Goal: Information Seeking & Learning: Learn about a topic

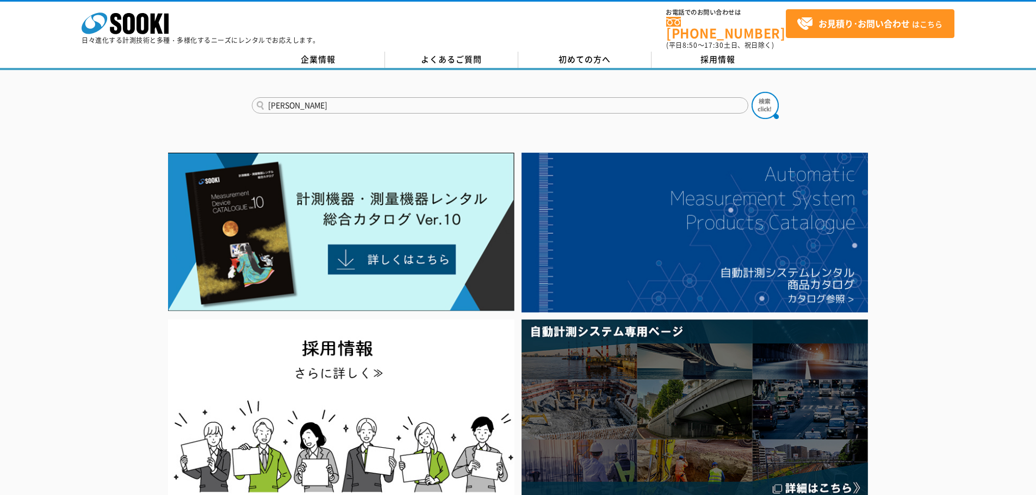
type input "笠井"
click at [752, 92] on button at bounding box center [765, 105] width 27 height 27
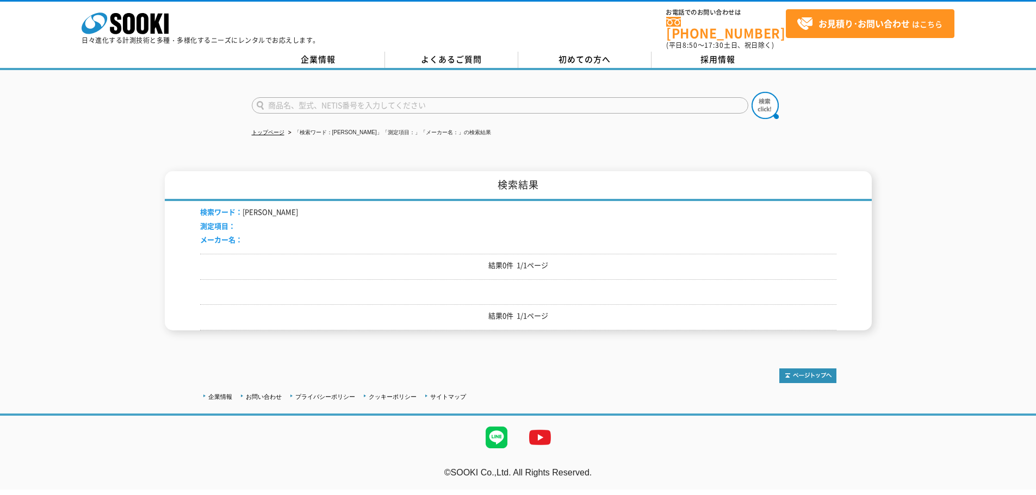
click at [384, 104] on input "text" at bounding box center [500, 105] width 497 height 16
type input "透水"
click at [752, 92] on button at bounding box center [765, 105] width 27 height 27
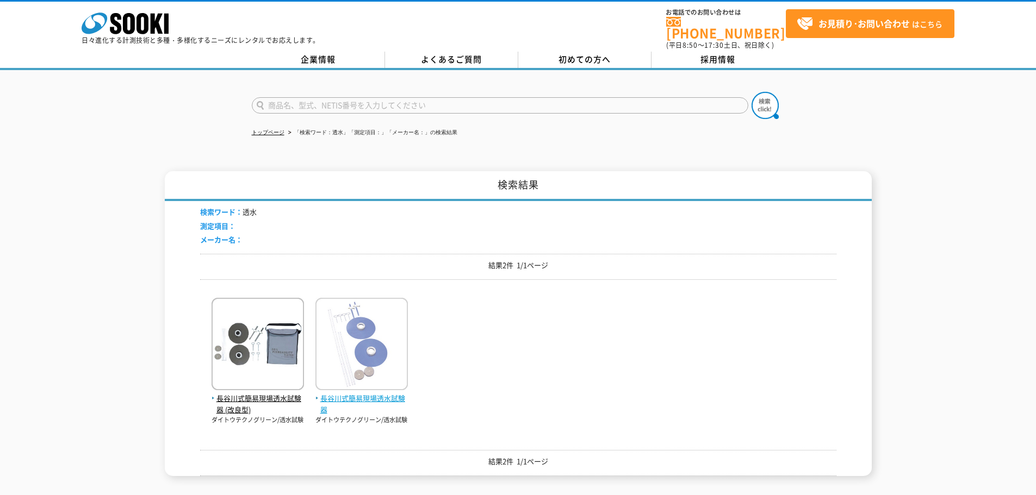
click at [363, 380] on img at bounding box center [361, 345] width 92 height 95
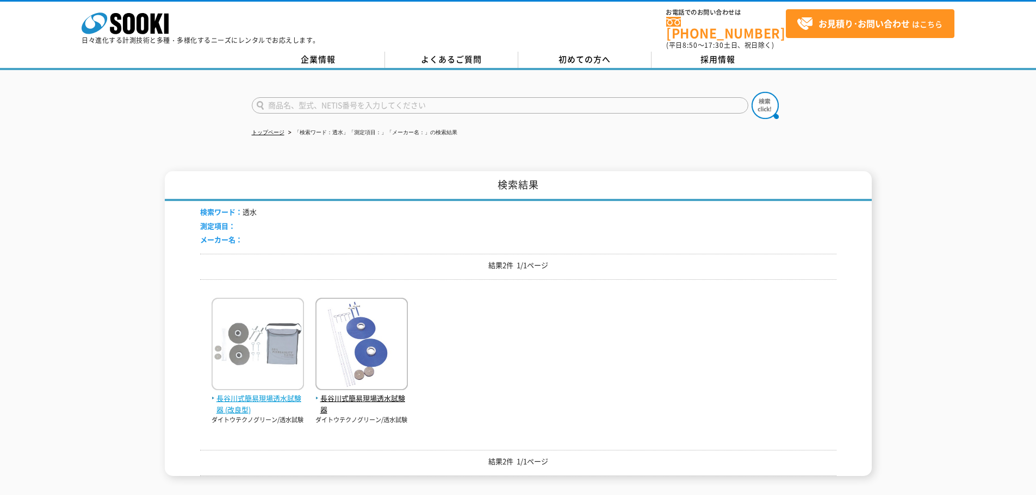
click at [249, 397] on span "長谷川式簡易現場透水試験器 (改良型)" at bounding box center [258, 404] width 92 height 23
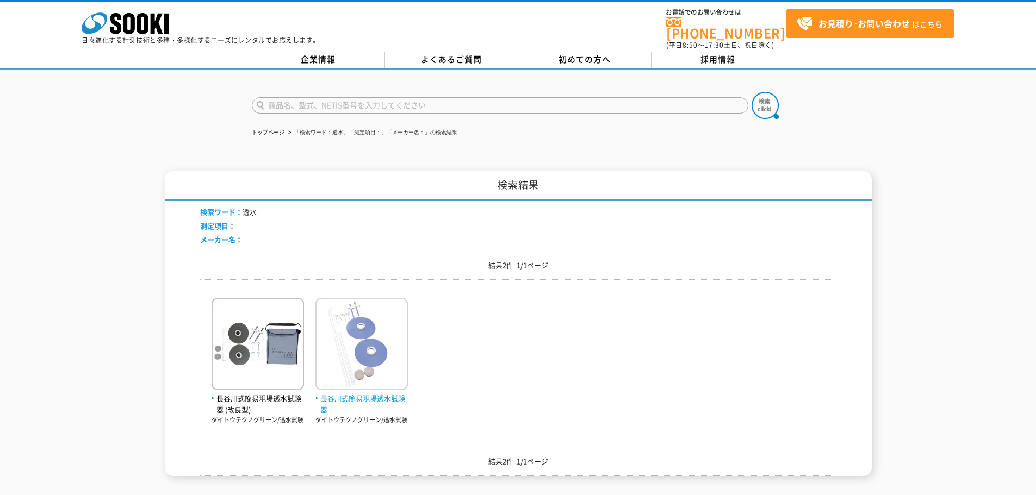
click at [353, 397] on span "長谷川式簡易現場透水試験器" at bounding box center [361, 404] width 92 height 23
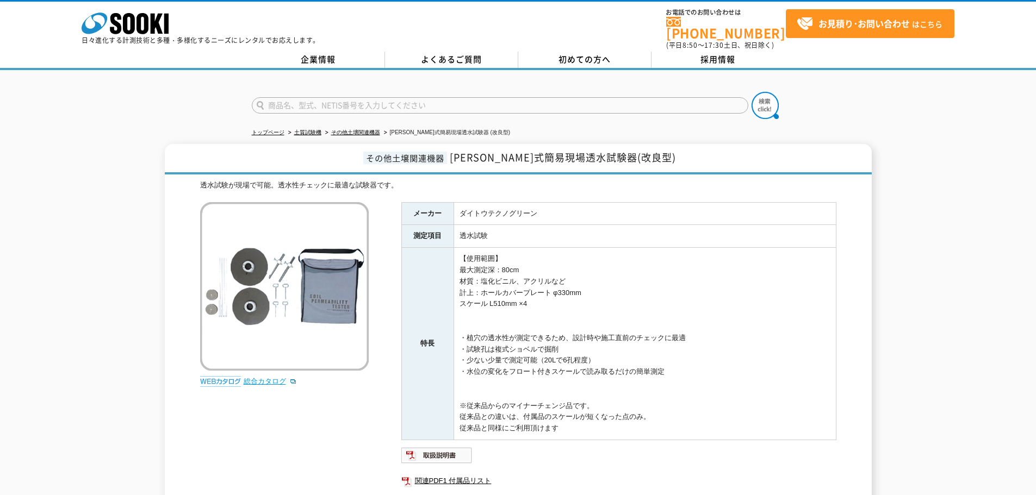
click at [247, 377] on link "総合カタログ" at bounding box center [270, 381] width 53 height 8
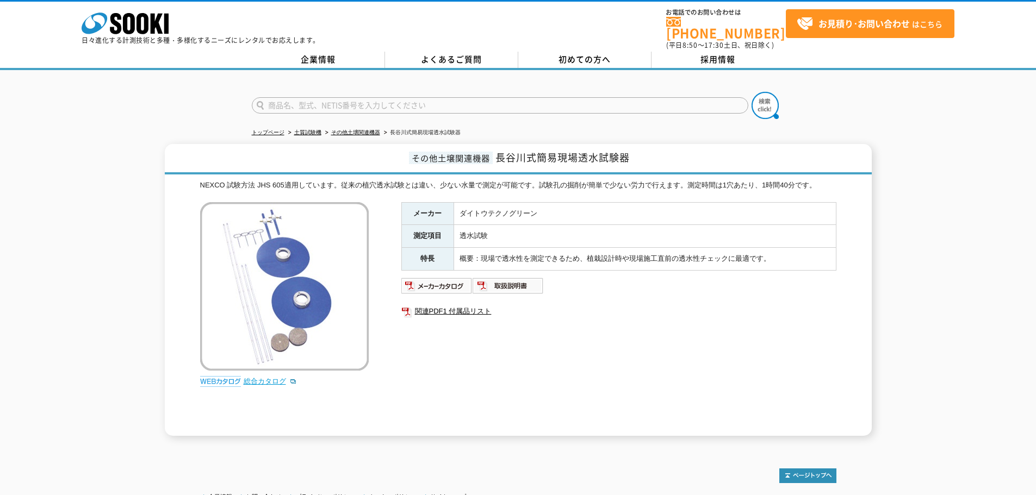
click at [259, 377] on link "総合カタログ" at bounding box center [270, 381] width 53 height 8
